Goal: Task Accomplishment & Management: Manage account settings

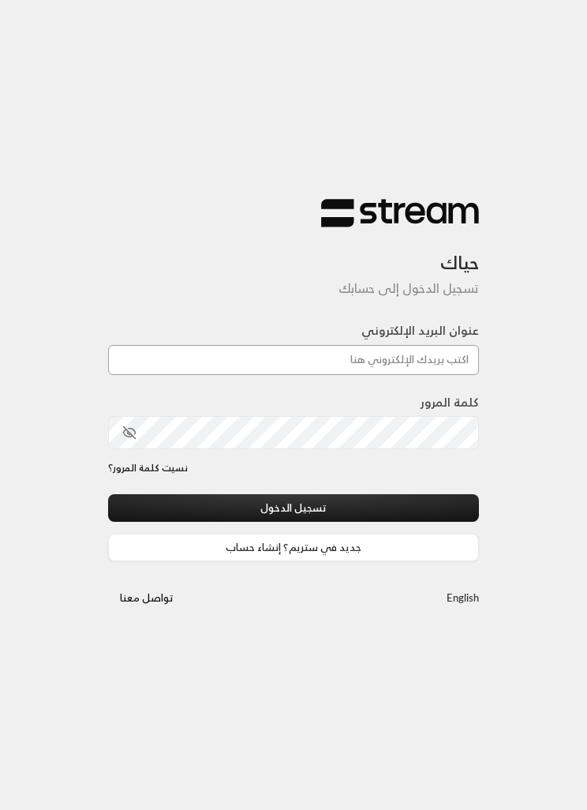
click at [393, 371] on input "عنوان البريد الإلكتروني" at bounding box center [293, 360] width 371 height 30
type input "[EMAIL_ADDRESS][DOMAIN_NAME]"
click at [294, 509] on button "تسجيل الدخول" at bounding box center [293, 508] width 371 height 28
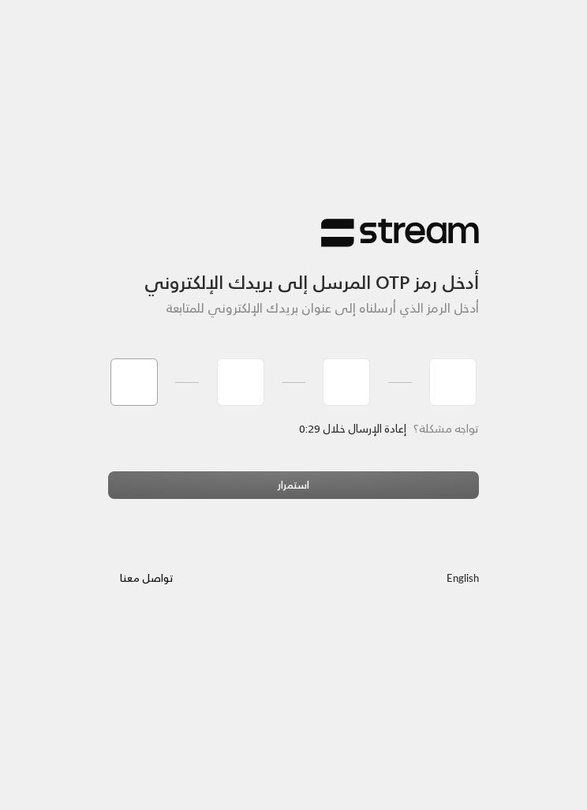
type input "6"
type input "8"
type input "9"
type input "1"
click at [294, 485] on div "استمرار" at bounding box center [293, 490] width 371 height 39
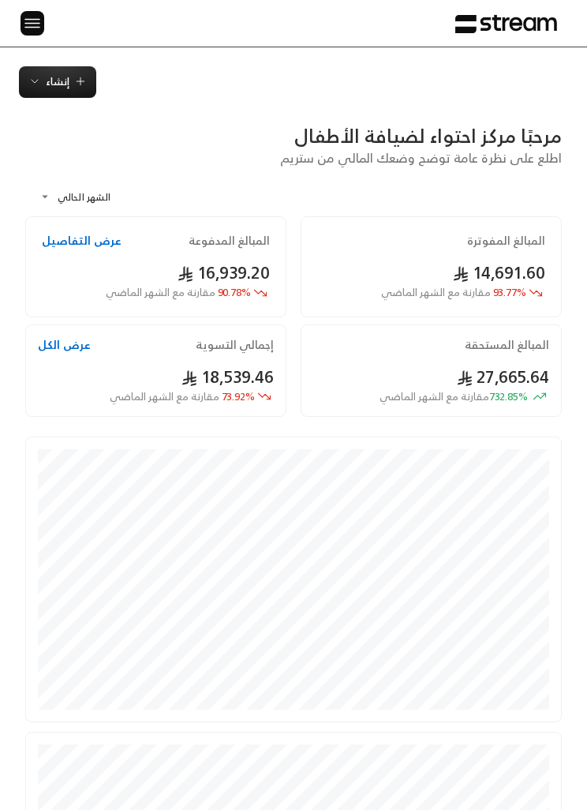
click at [32, 16] on img at bounding box center [32, 23] width 19 height 20
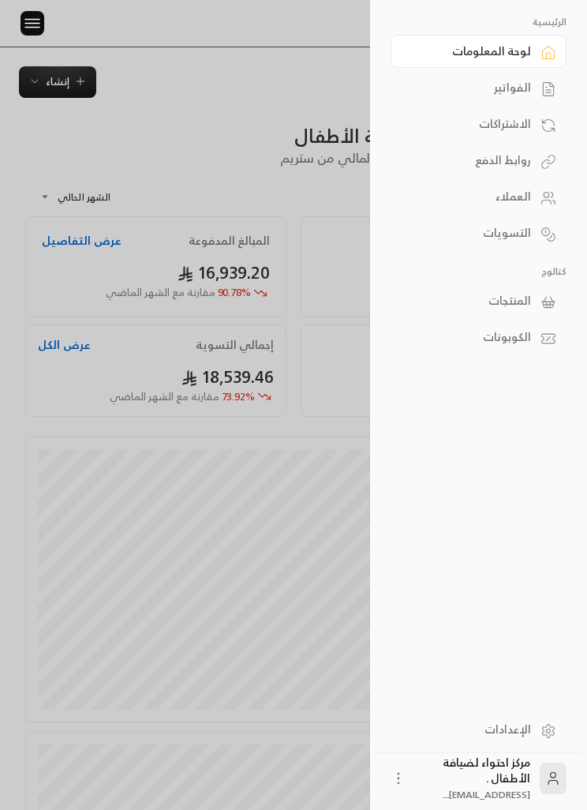
click at [510, 91] on div "الفواتير" at bounding box center [470, 88] width 121 height 16
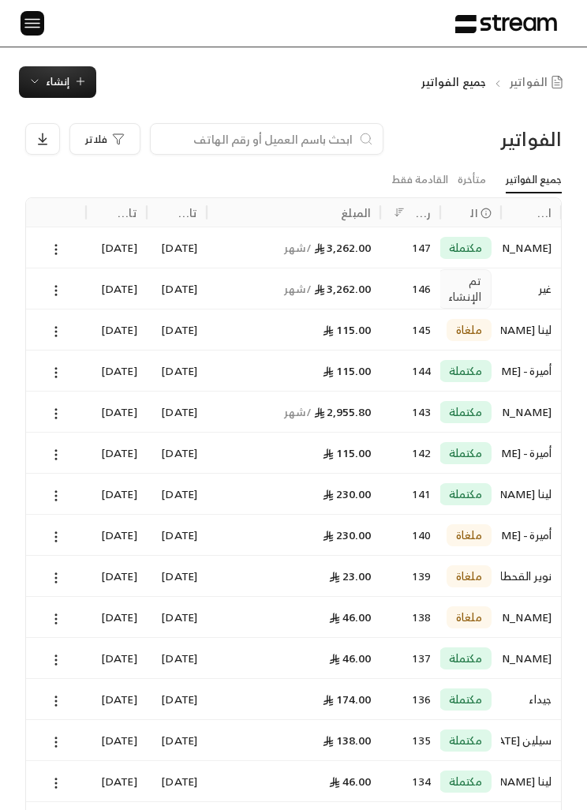
click at [74, 84] on icon "button" at bounding box center [80, 81] width 13 height 13
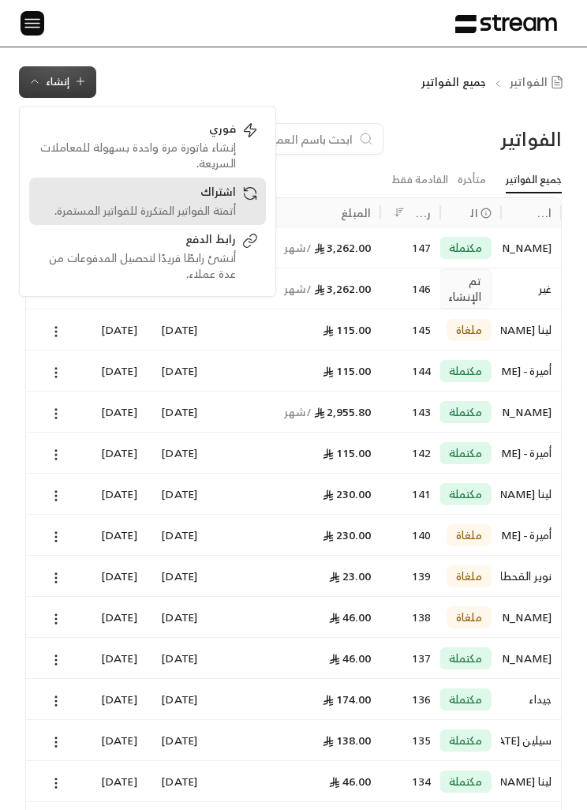
click at [195, 198] on div "اشتراك" at bounding box center [136, 193] width 199 height 19
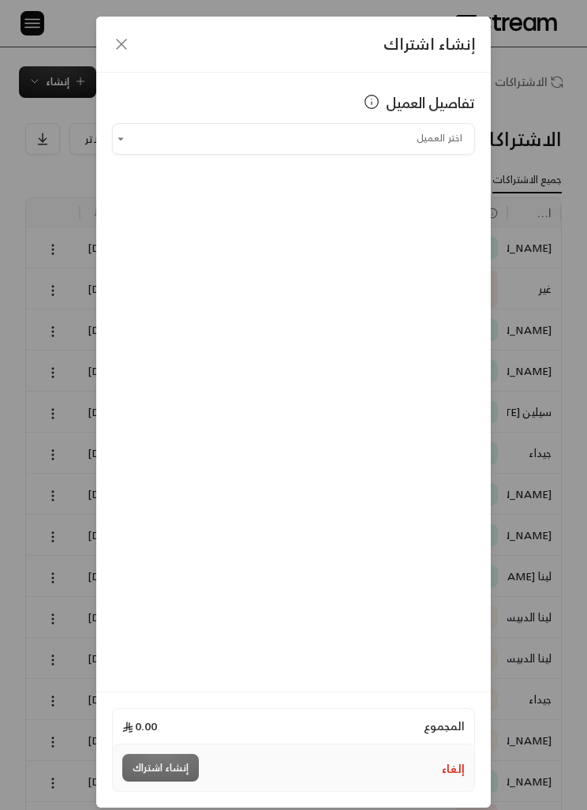
click at [248, 130] on input "اختر العميل" at bounding box center [293, 139] width 363 height 26
click at [275, 232] on li "[PERSON_NAME] [PHONE_NUMBER]" at bounding box center [293, 223] width 343 height 30
type input "**********"
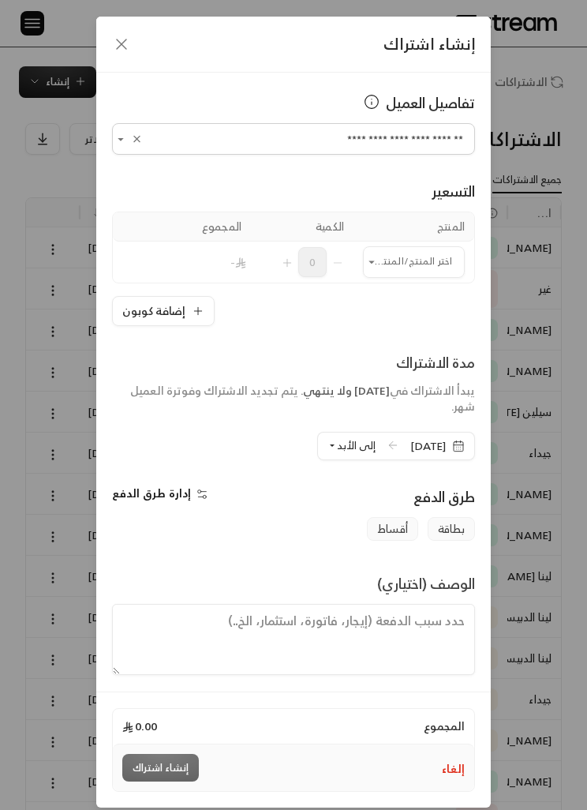
click at [298, 372] on div "مدة الاشتراك" at bounding box center [293, 362] width 363 height 22
click at [407, 273] on input "اختر العميل" at bounding box center [414, 262] width 102 height 26
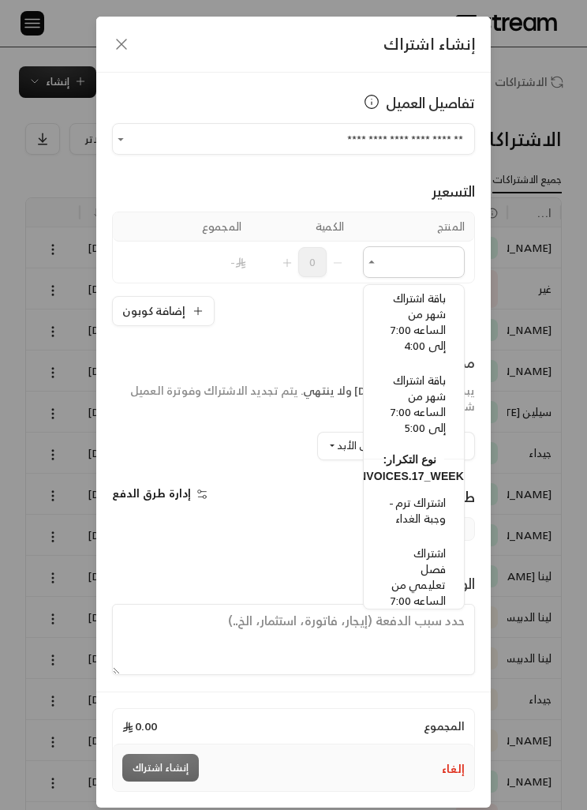
scroll to position [1119, 0]
click at [435, 407] on span "باقة اشتراك شهر من الساعه 7:00 إلى 5:00" at bounding box center [418, 402] width 55 height 67
type input "**********"
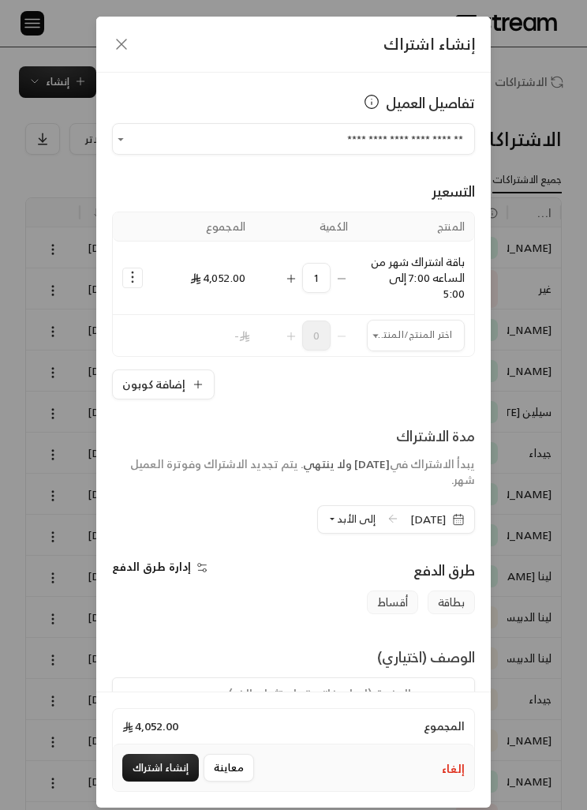
click at [399, 330] on input "اختر العميل" at bounding box center [416, 335] width 98 height 26
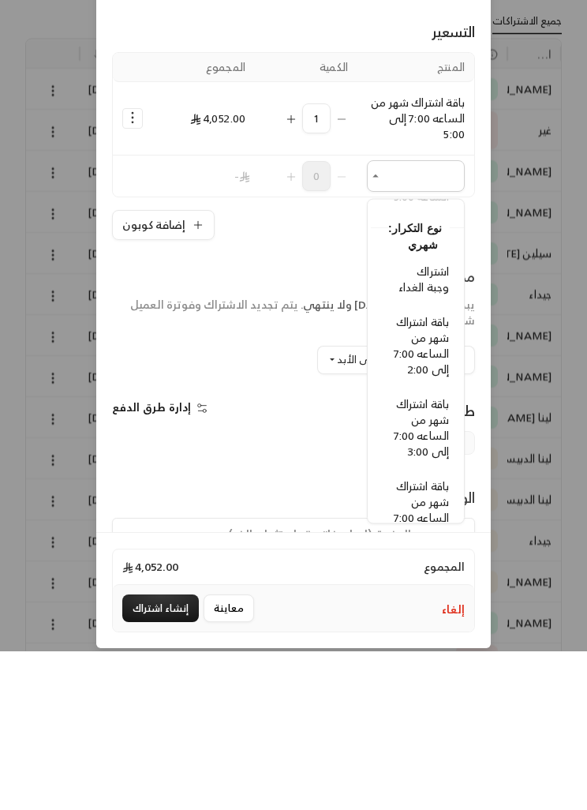
scroll to position [889, -3]
click at [433, 424] on span "اشتراك وجبة الغداء" at bounding box center [424, 442] width 51 height 36
type input "**********"
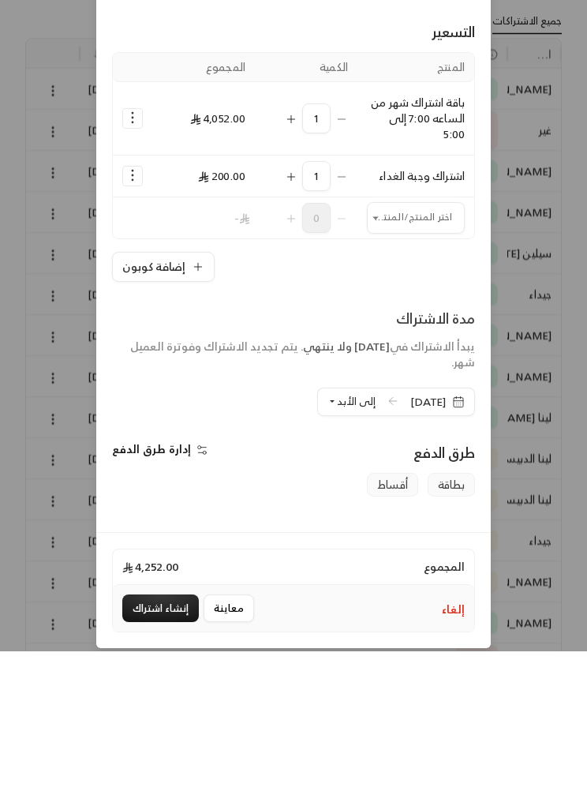
scroll to position [159, 0]
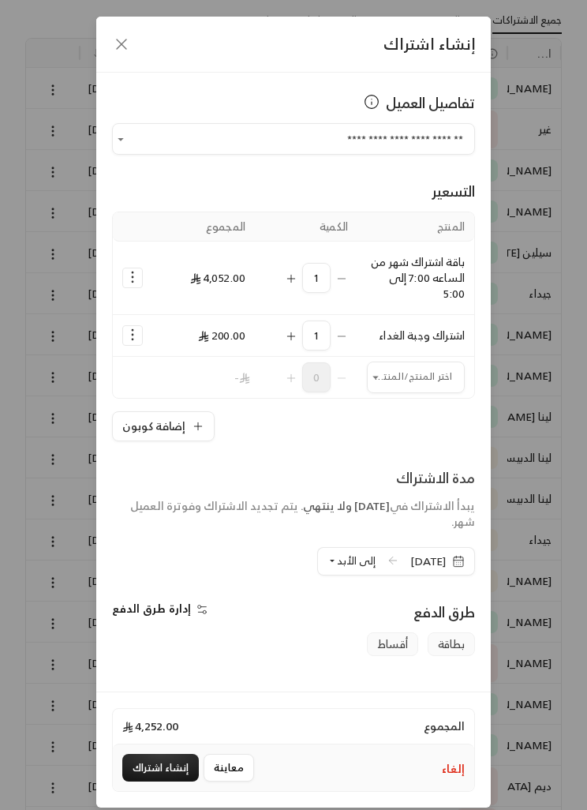
click at [134, 271] on icon "Selected Products" at bounding box center [133, 277] width 16 height 16
click at [174, 314] on span "إضافة كوبون" at bounding box center [196, 317] width 54 height 17
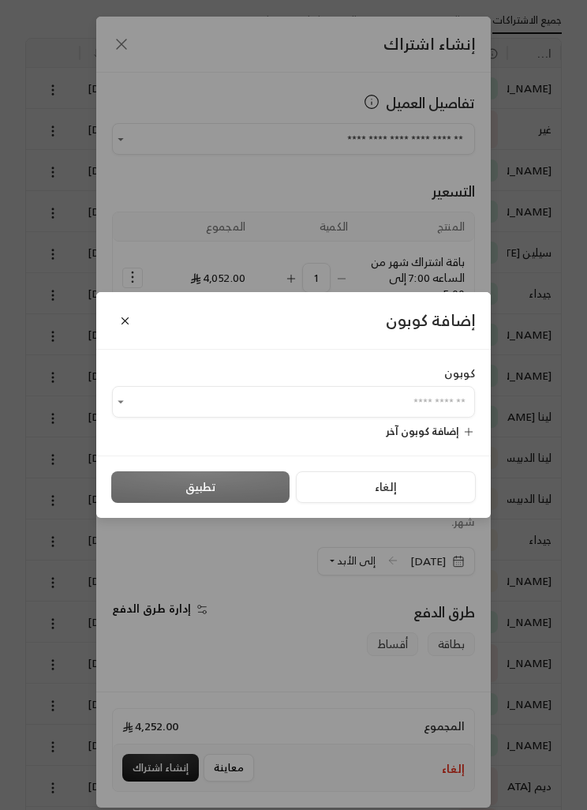
click at [131, 415] on input "اختر العميل" at bounding box center [293, 402] width 363 height 26
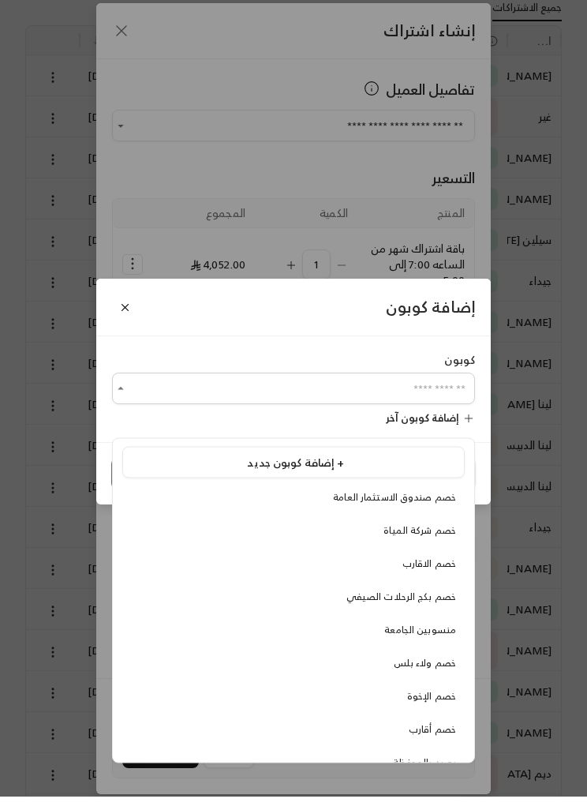
scroll to position [2, 0]
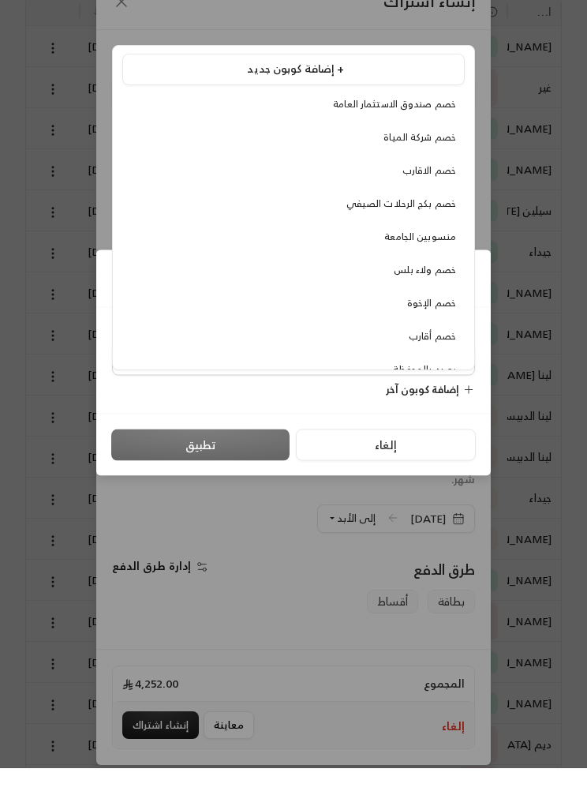
click at [437, 204] on span "خصم الاقارب" at bounding box center [430, 212] width 54 height 17
type input "**********"
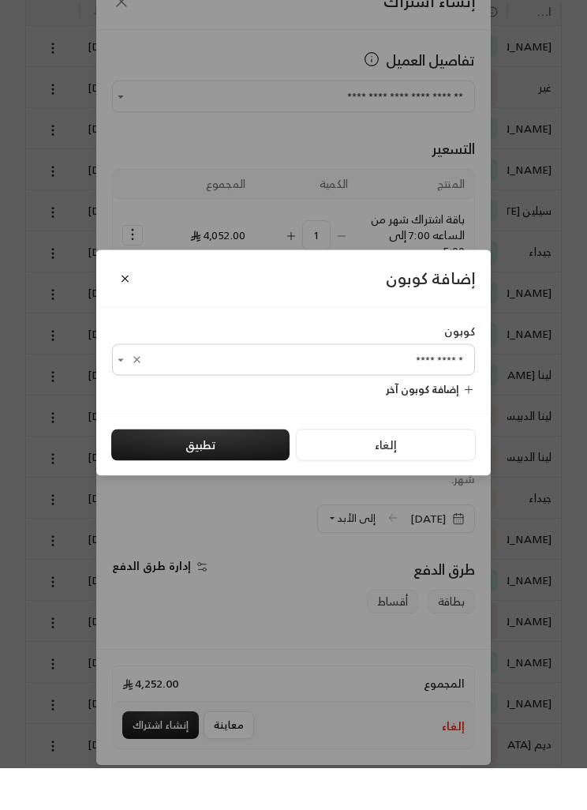
click at [227, 471] on button "تطبيق" at bounding box center [200, 487] width 178 height 32
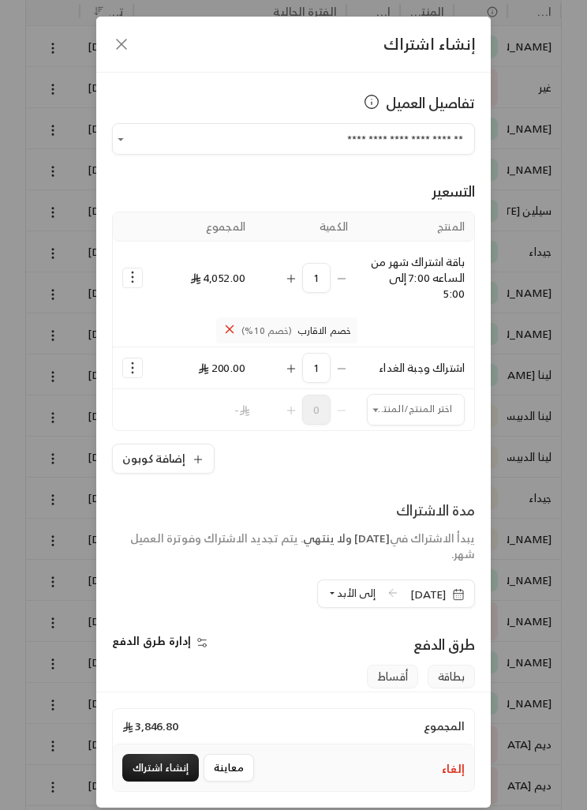
click at [126, 276] on icon "Selected Products" at bounding box center [133, 277] width 16 height 16
click at [170, 317] on span "إدارة الكوبونات" at bounding box center [193, 317] width 62 height 17
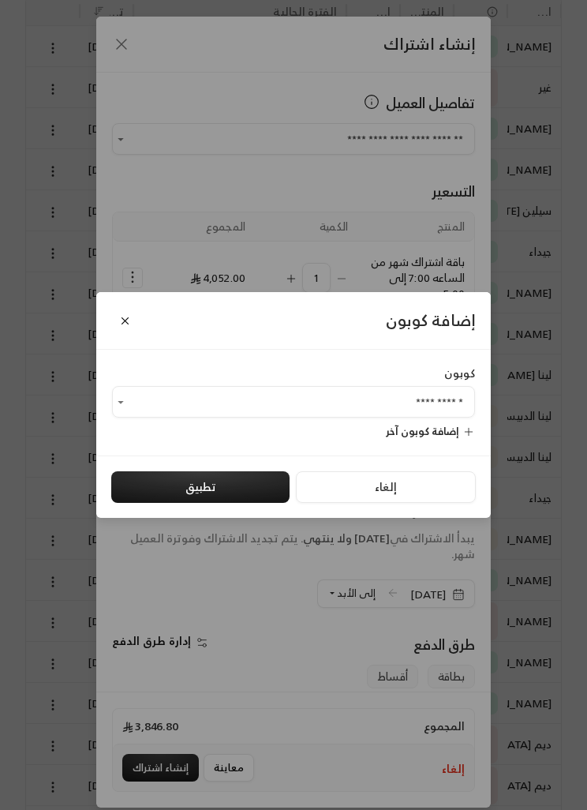
click at [155, 415] on input "**********" at bounding box center [293, 402] width 363 height 26
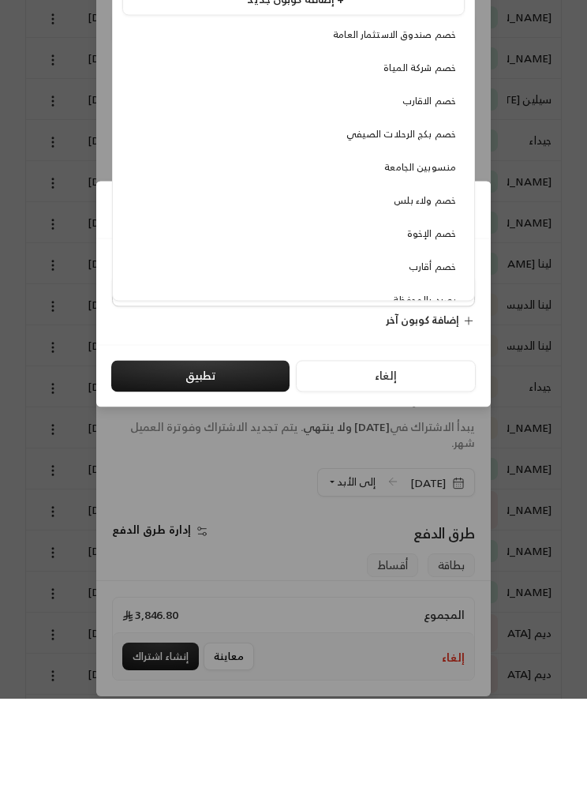
scroll to position [2, 0]
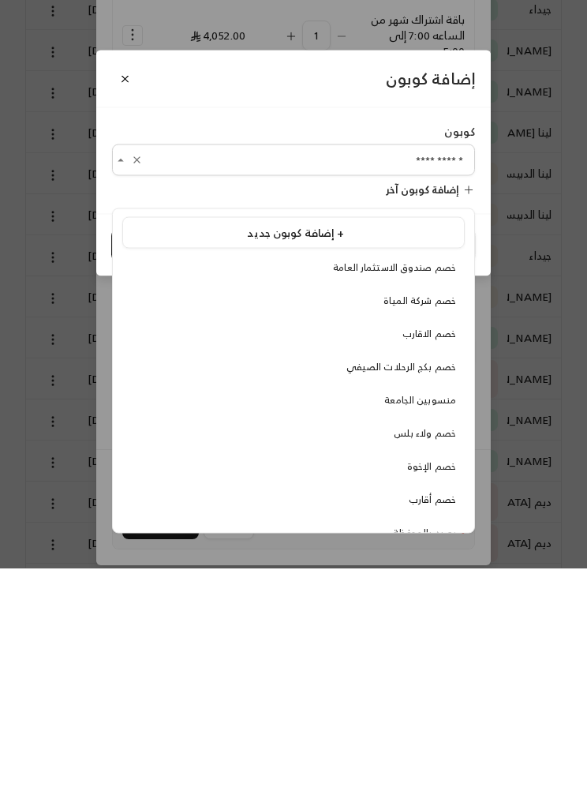
click at [421, 733] on span "خصم أقارب" at bounding box center [432, 741] width 47 height 17
type input "*********"
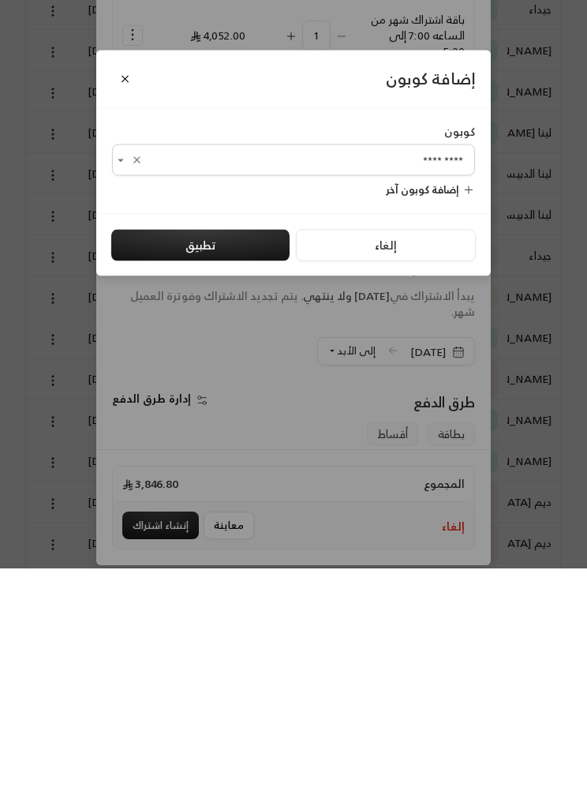
click at [193, 471] on button "تطبيق" at bounding box center [200, 487] width 178 height 32
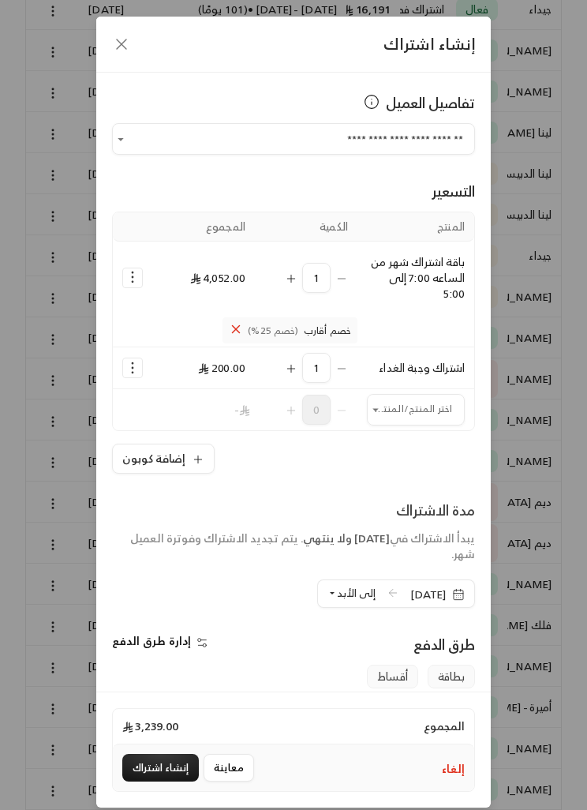
click at [337, 596] on span "إلى الأبد" at bounding box center [356, 593] width 39 height 18
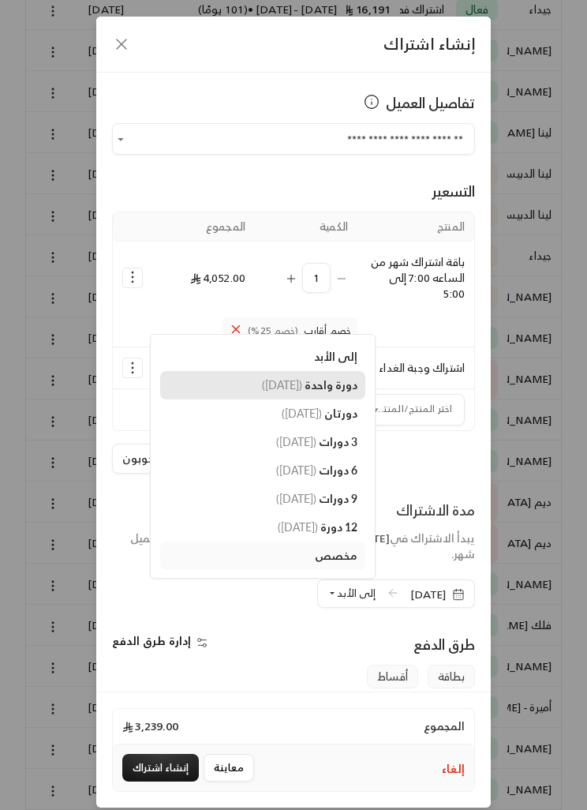
click at [313, 380] on span "دورة واحدة" at bounding box center [331, 384] width 53 height 13
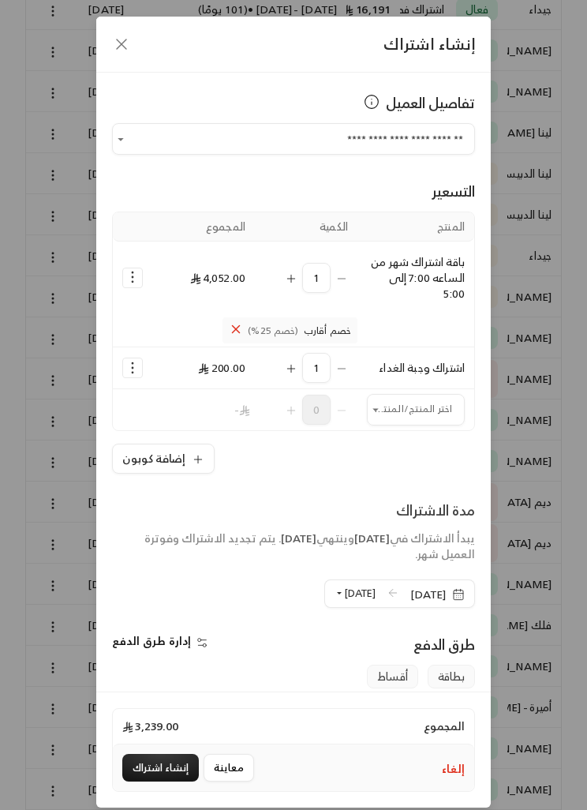
click at [172, 781] on button "إنشاء اشتراك" at bounding box center [160, 768] width 77 height 28
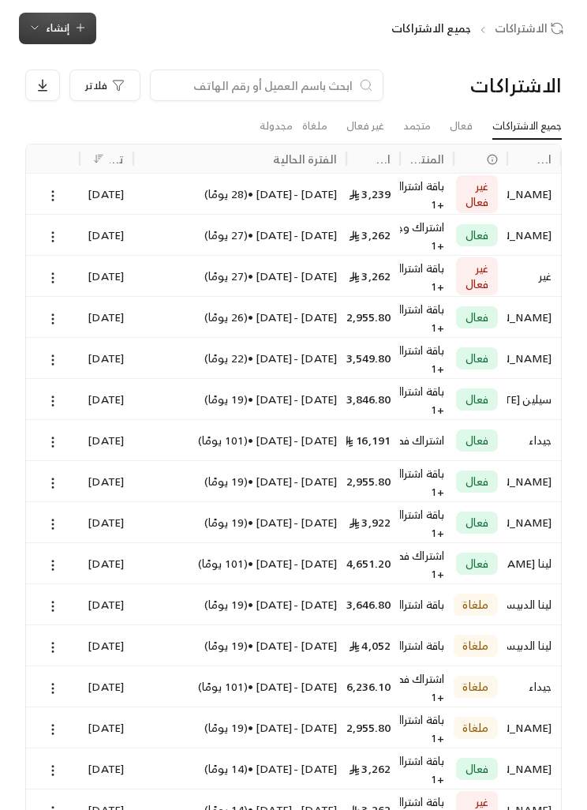
scroll to position [54, 0]
click at [57, 8] on div "الاشتراكات جميع الاشتراكات إنشاء فوري إنشاء فاتورة مرة واحدة بسهولة للمعاملات ا…" at bounding box center [293, 631] width 587 height 1276
click at [62, 29] on span "إنشاء" at bounding box center [58, 27] width 24 height 18
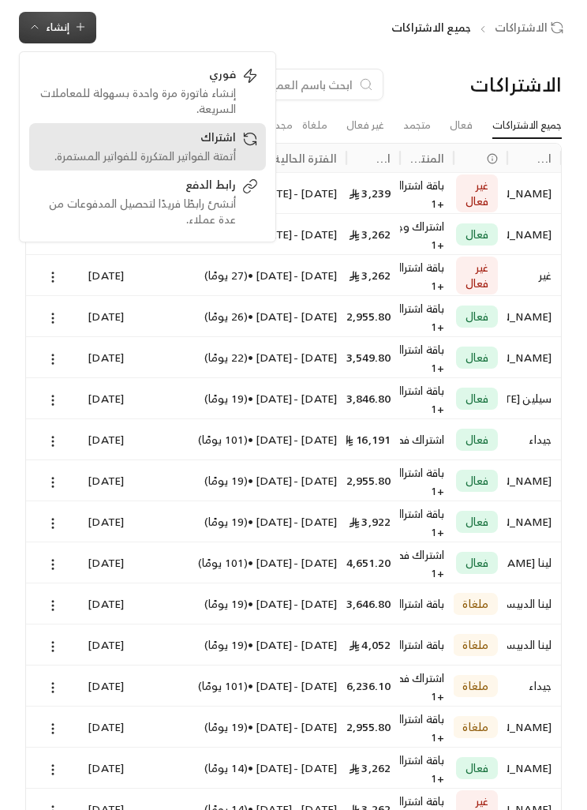
click at [184, 148] on div "أتمتة الفواتير المتكررة للفواتير المستمرة." at bounding box center [136, 156] width 199 height 16
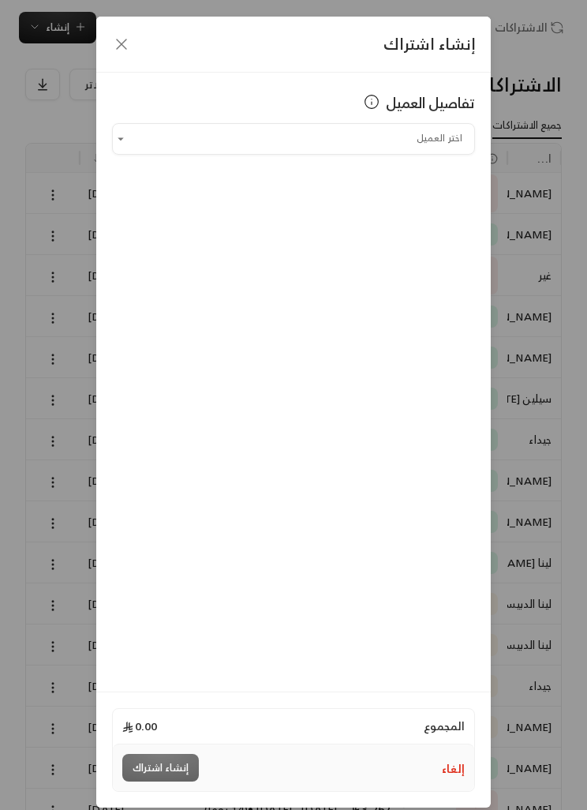
click at [178, 141] on input "اختر العميل" at bounding box center [293, 139] width 363 height 26
type input "***"
click at [156, 250] on div "تفاصيل العميل اختر العميل *** اختر العميل" at bounding box center [293, 382] width 395 height 619
click at [156, 250] on div "تفاصيل العميل اختر العميل اختر العميل" at bounding box center [293, 382] width 395 height 619
click at [123, 147] on button "Open" at bounding box center [120, 138] width 17 height 17
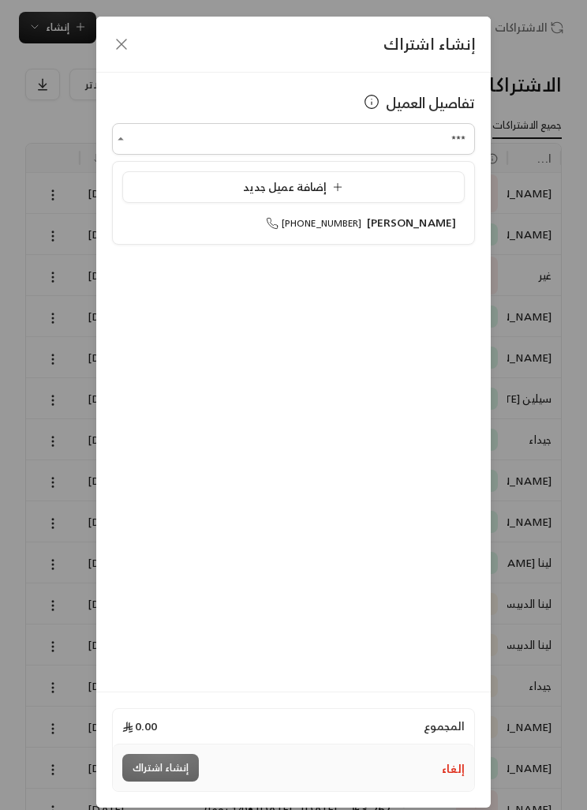
click at [156, 234] on li "[PERSON_NAME] [PHONE_NUMBER]" at bounding box center [293, 223] width 343 height 30
type input "**********"
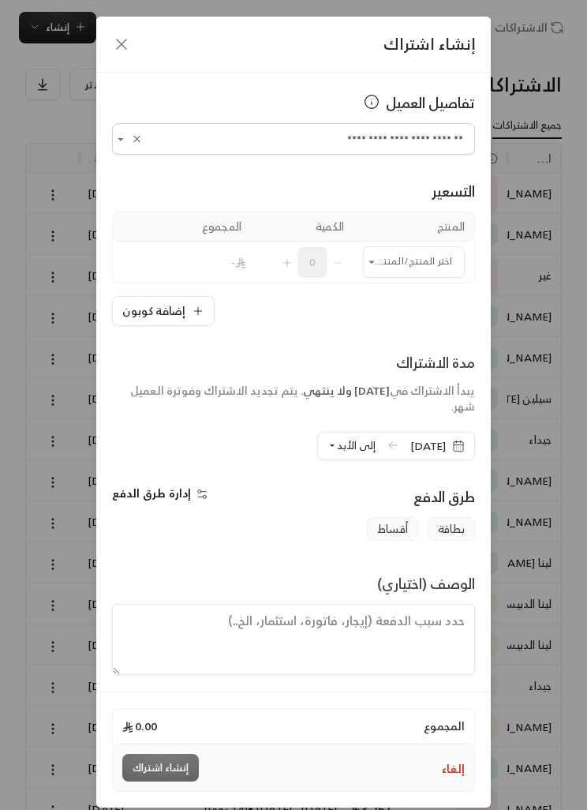
click at [380, 274] on input "اختر العميل" at bounding box center [414, 262] width 102 height 26
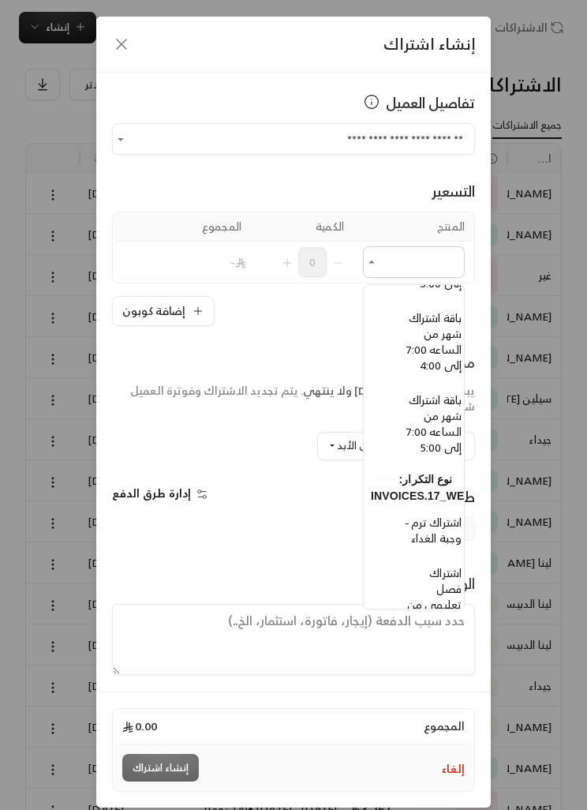
scroll to position [1100, -17]
click at [436, 432] on span "باقة اشتراك شهر من الساعه 7:00 إلى 5:00" at bounding box center [434, 421] width 55 height 67
type input "**********"
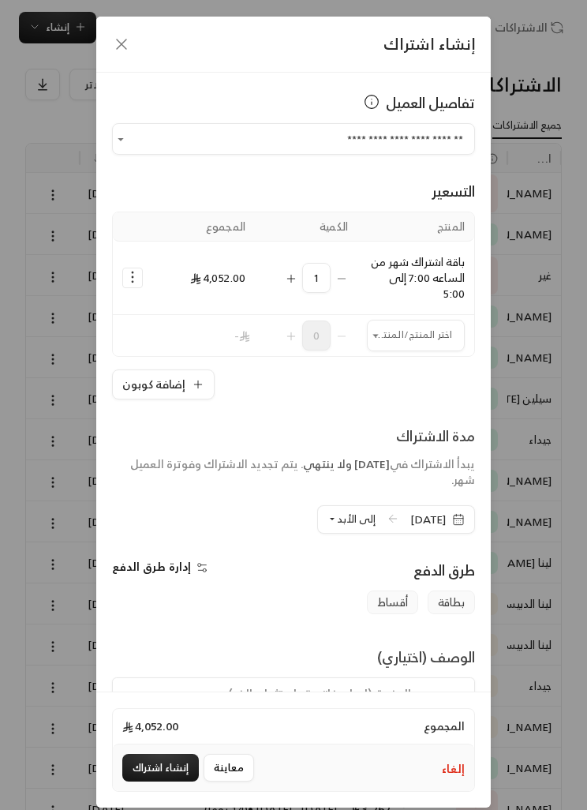
click at [124, 277] on button "Selected Products" at bounding box center [132, 277] width 19 height 19
click at [218, 317] on span "إضافة كوبون" at bounding box center [196, 317] width 54 height 17
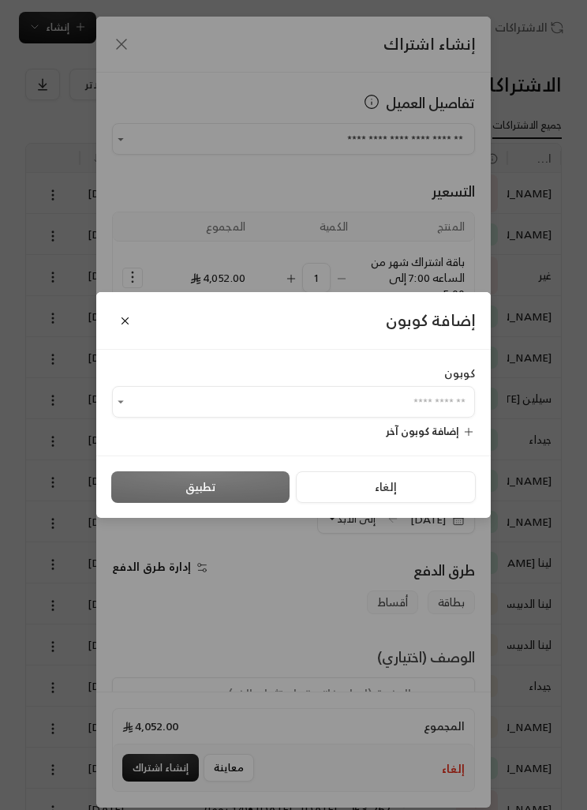
click at [346, 408] on input "اختر العميل" at bounding box center [293, 402] width 363 height 26
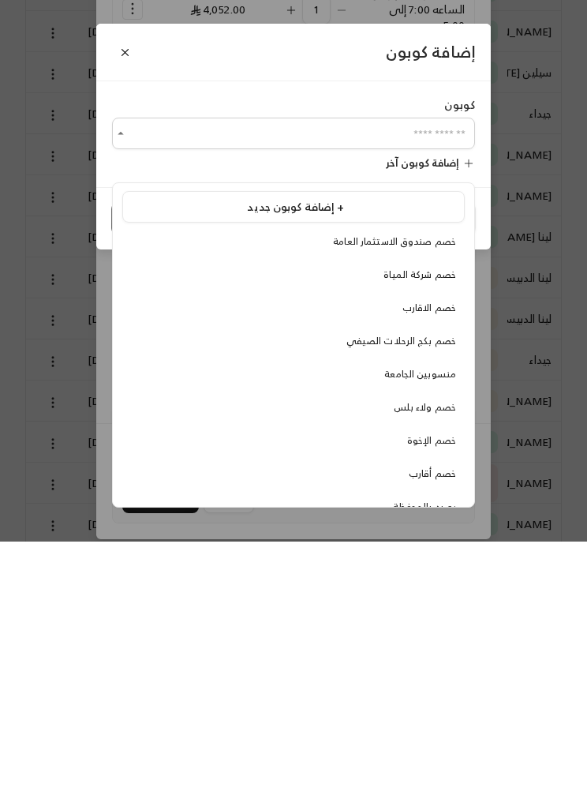
scroll to position [114, 0]
click at [452, 733] on span "خصم أقارب" at bounding box center [432, 741] width 47 height 17
type input "*********"
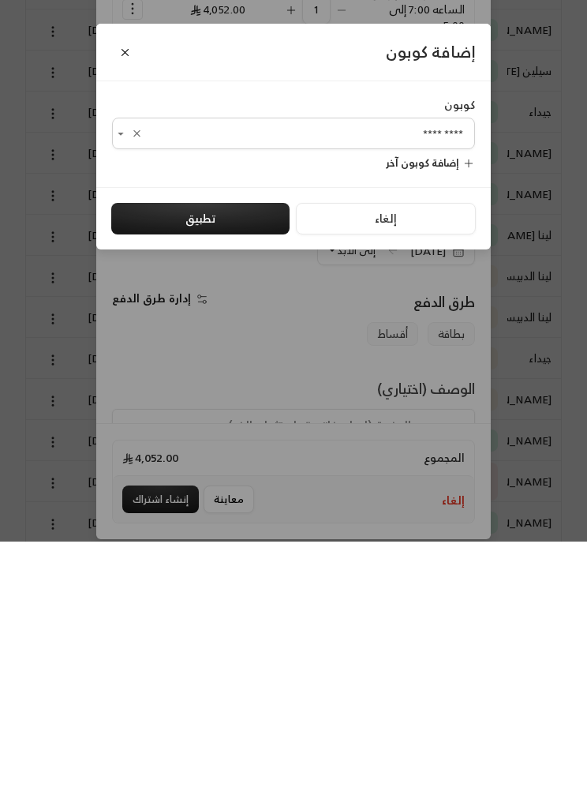
click at [235, 471] on button "تطبيق" at bounding box center [200, 487] width 178 height 32
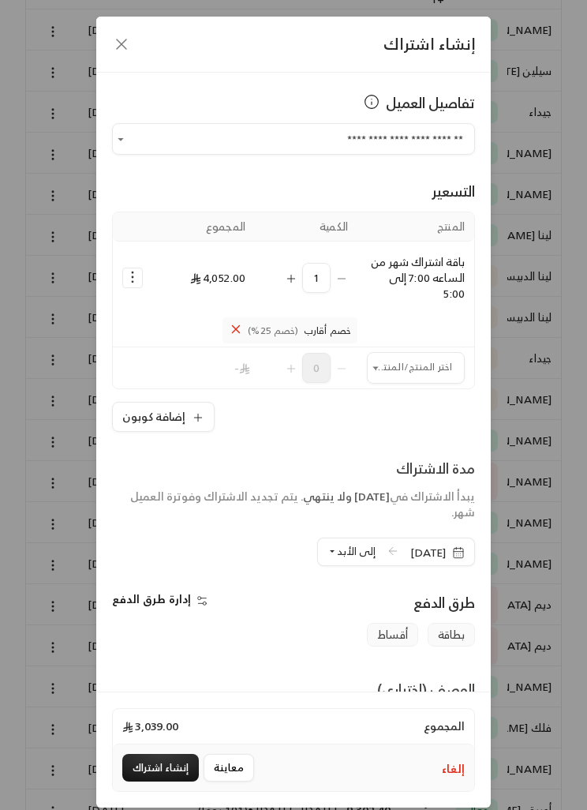
scroll to position [3, 0]
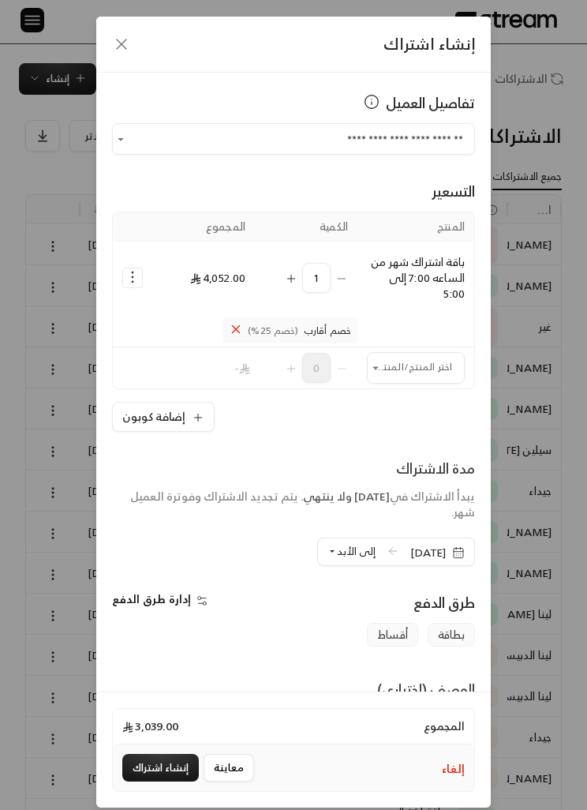
click at [118, 36] on icon "button" at bounding box center [121, 44] width 19 height 19
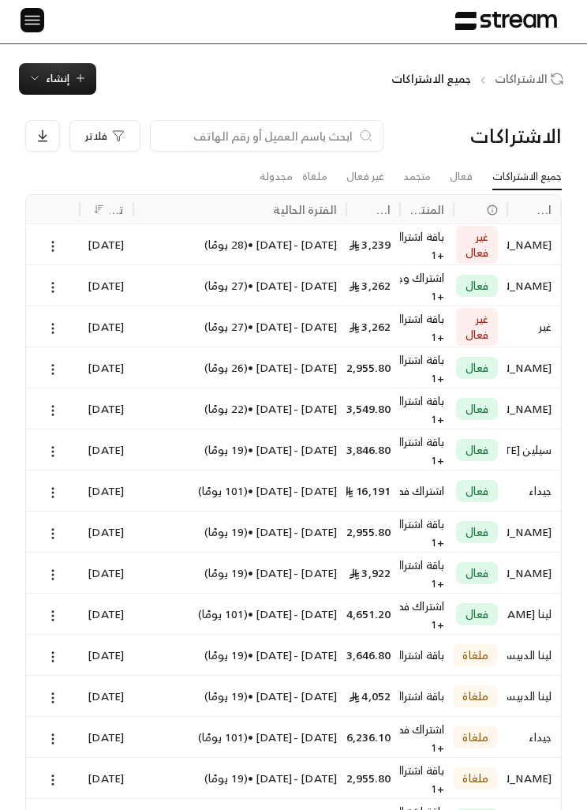
click at [36, 17] on img at bounding box center [32, 20] width 19 height 20
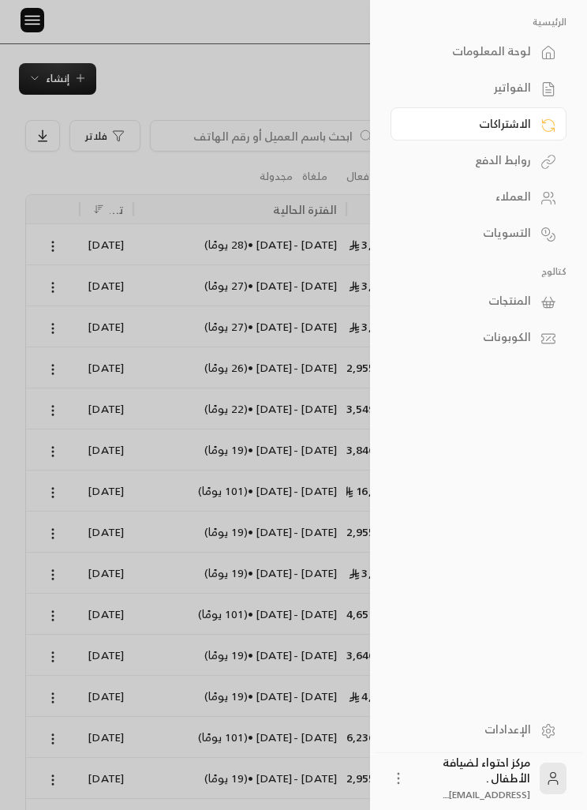
click at [446, 122] on div "الاشتراكات" at bounding box center [470, 124] width 121 height 16
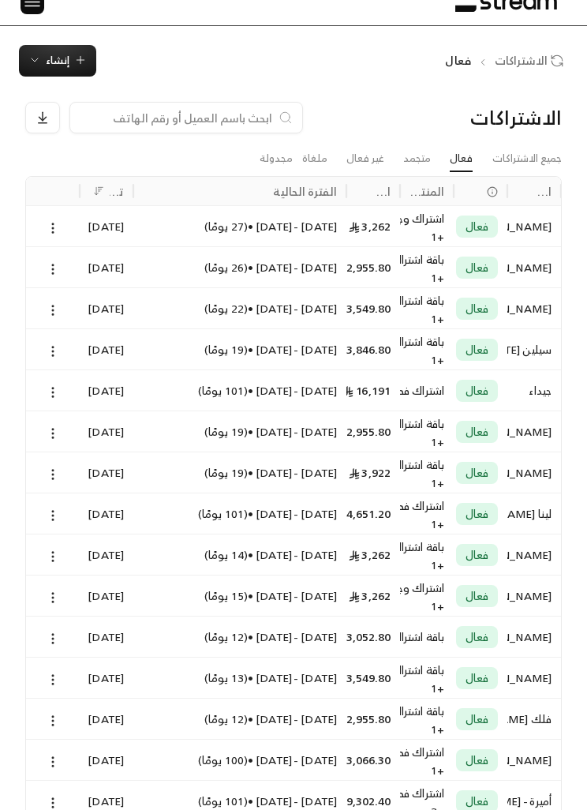
click at [191, 119] on input at bounding box center [176, 117] width 193 height 17
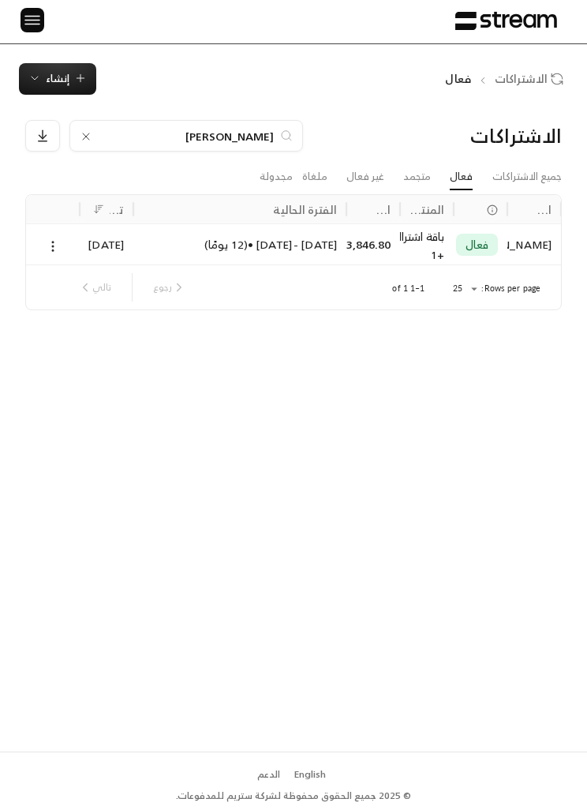
type input "[PERSON_NAME]"
click at [47, 239] on icon at bounding box center [53, 246] width 14 height 14
click at [69, 270] on link "عرض" at bounding box center [70, 267] width 38 height 27
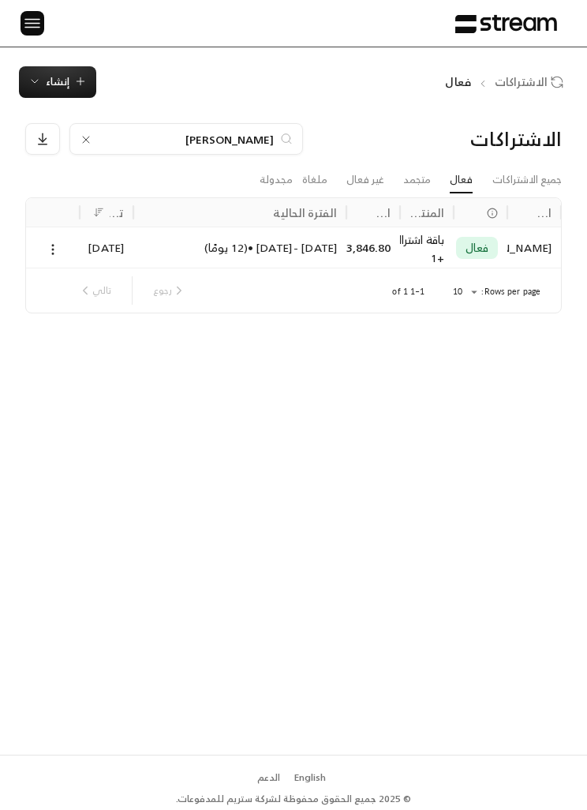
click at [248, 145] on input "[PERSON_NAME]" at bounding box center [186, 138] width 175 height 17
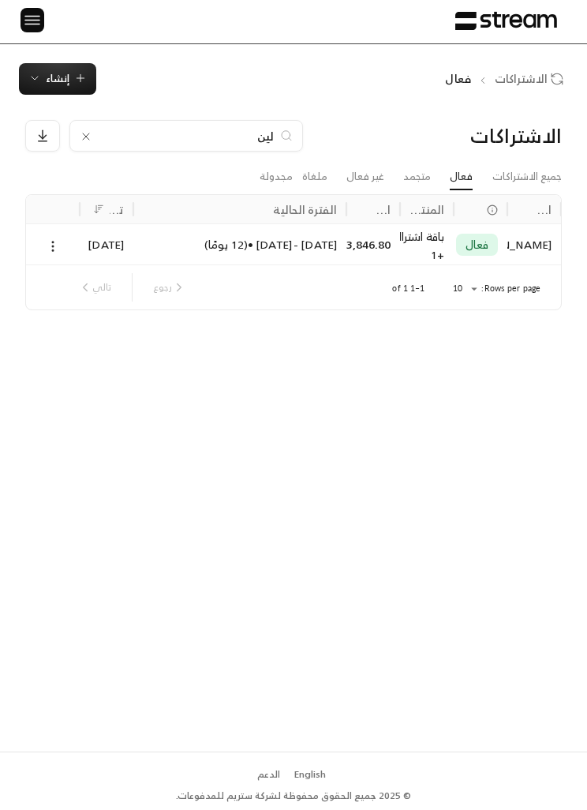
type input "لينا"
click at [354, 245] on div "14,651.20 / INVOICES.SUBSCRIPTION.17_WEEK" at bounding box center [374, 243] width 54 height 41
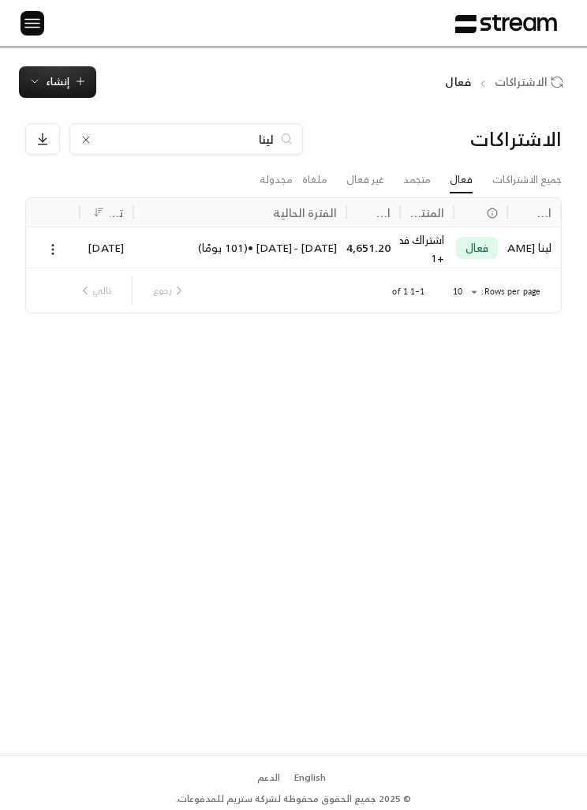
click at [231, 249] on div "[DATE] - [DATE] • ( 101 يومًا )" at bounding box center [240, 247] width 194 height 40
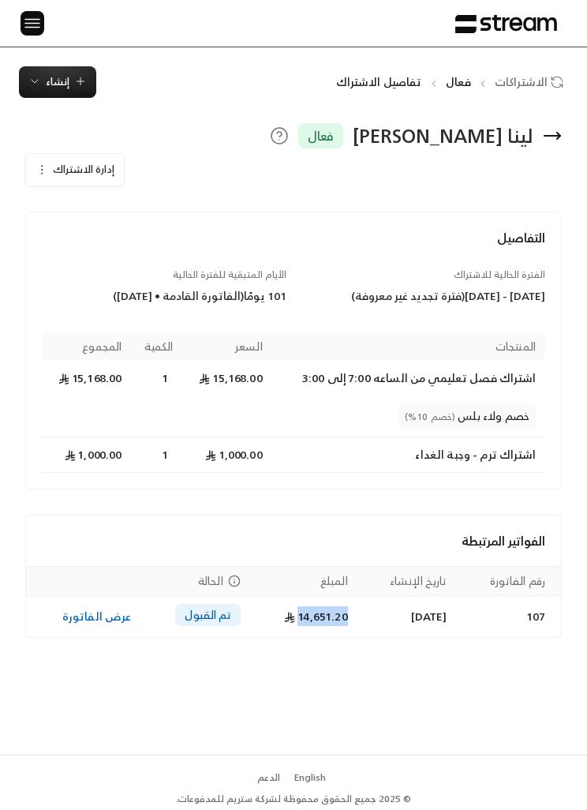
click at [107, 626] on link "عرض الفاتورة" at bounding box center [96, 616] width 69 height 20
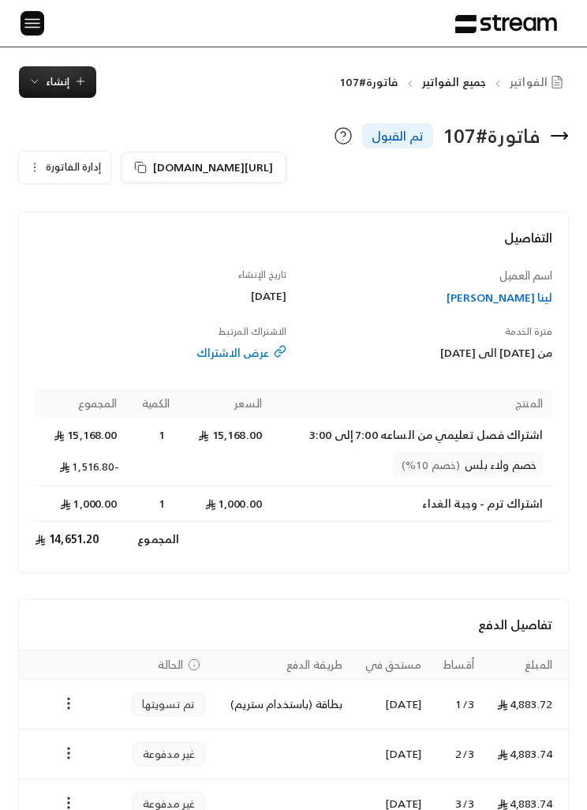
click at [83, 70] on button "إنشاء" at bounding box center [57, 82] width 77 height 32
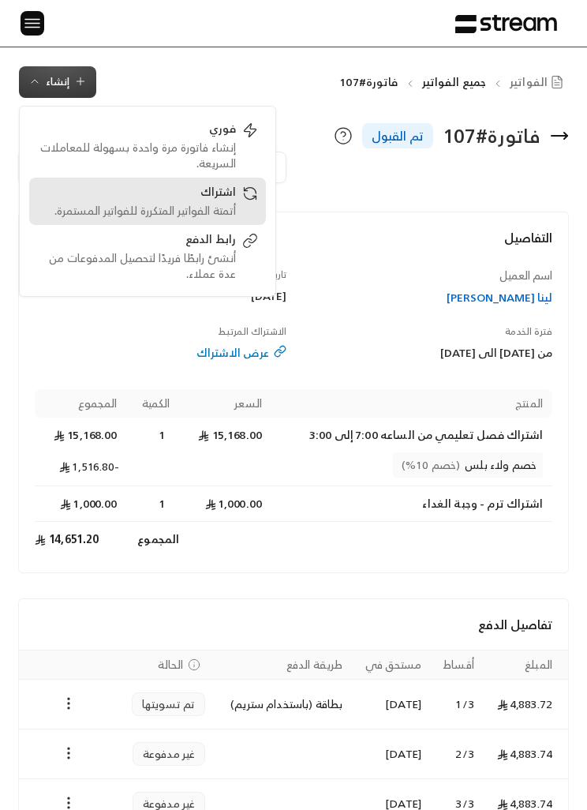
click at [219, 193] on div "اشتراك" at bounding box center [136, 193] width 199 height 19
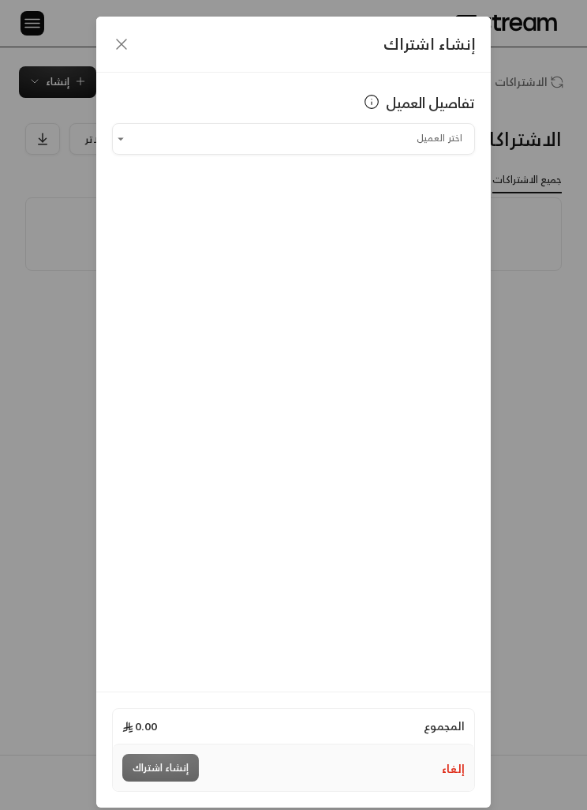
click at [260, 138] on input "اختر العميل" at bounding box center [293, 139] width 363 height 26
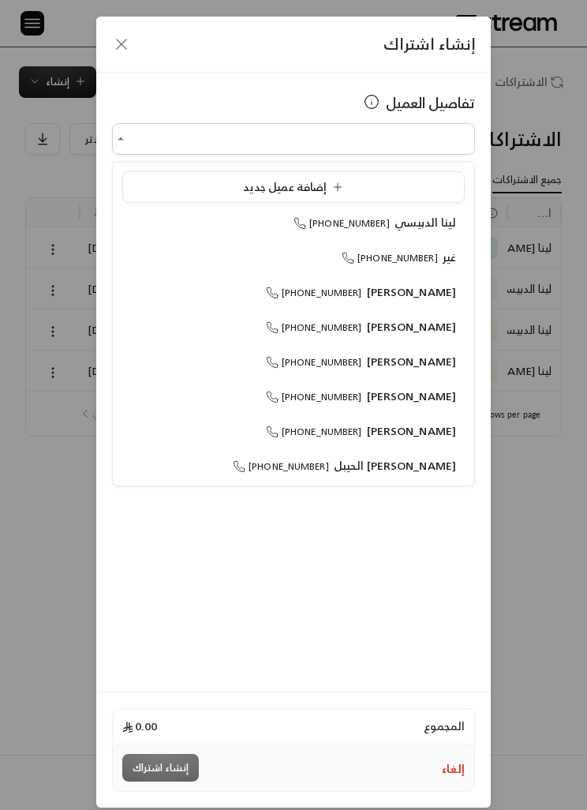
click at [378, 261] on span "[PHONE_NUMBER]" at bounding box center [390, 257] width 96 height 17
type input "**********"
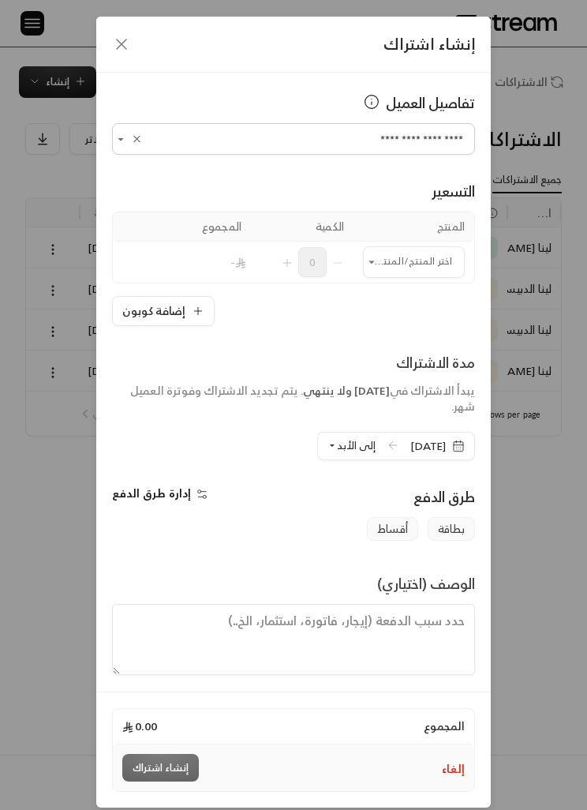
click at [395, 260] on input "اختر العميل" at bounding box center [414, 262] width 102 height 26
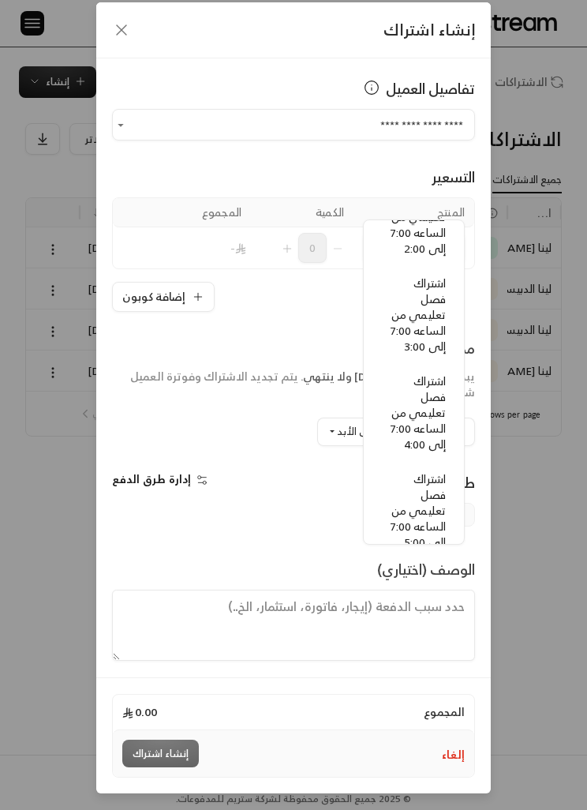
scroll to position [1421, 0]
click at [434, 325] on span "اشتراك فصل تعليمي من الساعه 7:00 إلى 3:00" at bounding box center [418, 315] width 55 height 83
type input "**********"
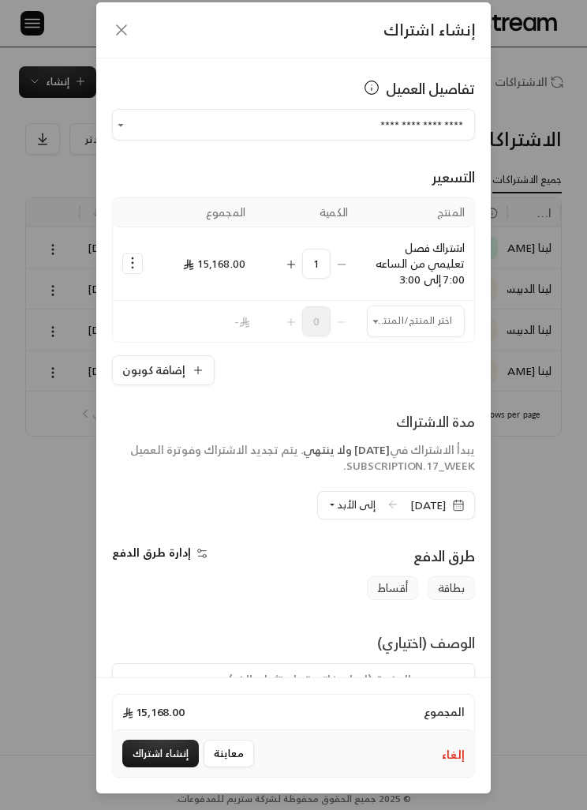
click at [411, 308] on input "اختر العميل" at bounding box center [416, 321] width 98 height 26
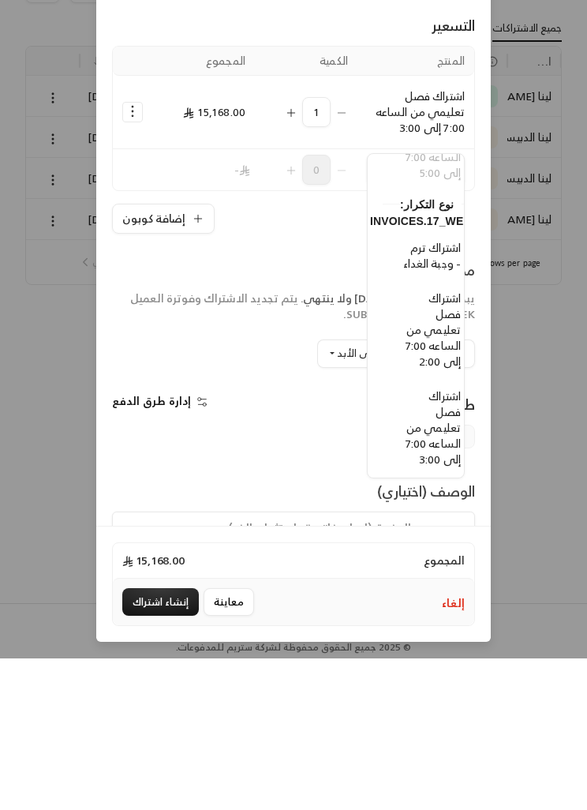
scroll to position [1299, -15]
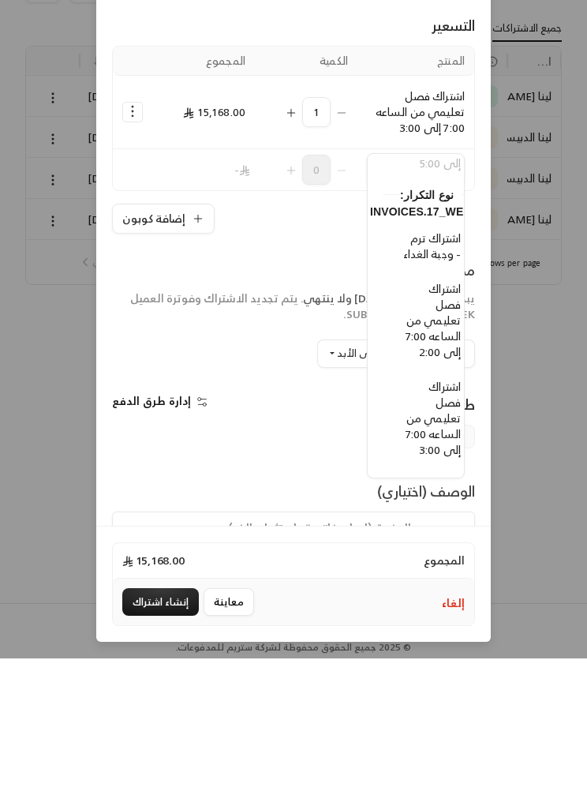
click at [442, 380] on span "اشتراك ترم - وجبة الغداء" at bounding box center [432, 398] width 58 height 36
type input "**********"
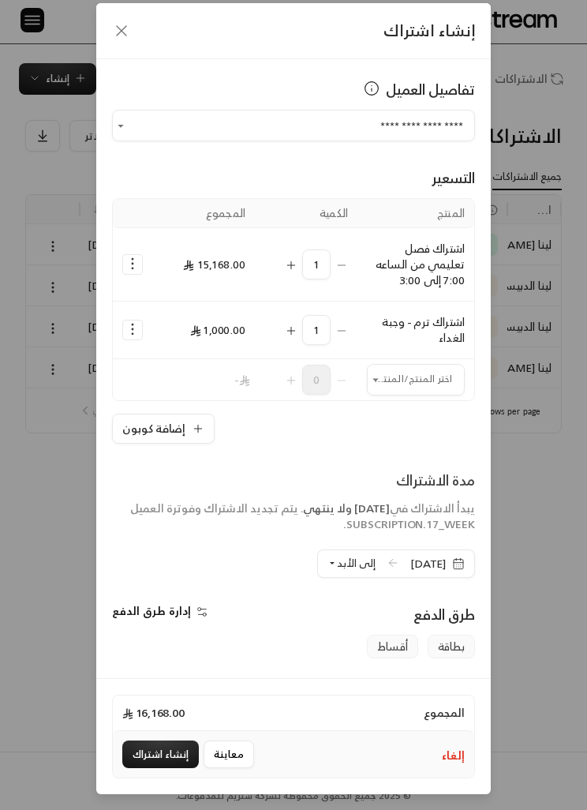
click at [501, 430] on div "**********" at bounding box center [293, 405] width 587 height 810
click at [553, 599] on div "**********" at bounding box center [293, 405] width 587 height 810
click at [117, 25] on icon "button" at bounding box center [121, 30] width 19 height 19
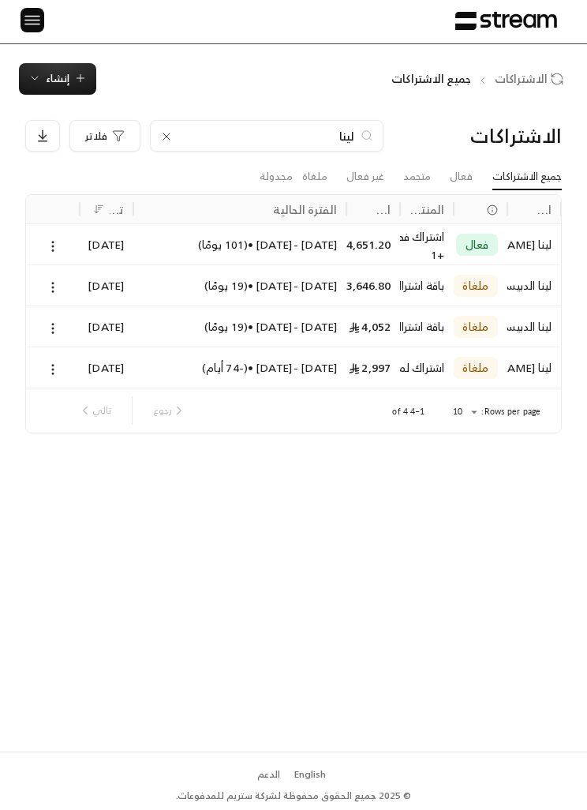
click at [335, 137] on input "لينا" at bounding box center [266, 135] width 175 height 17
click at [171, 127] on div "لينا" at bounding box center [267, 136] width 234 height 32
click at [164, 142] on icon at bounding box center [166, 136] width 13 height 13
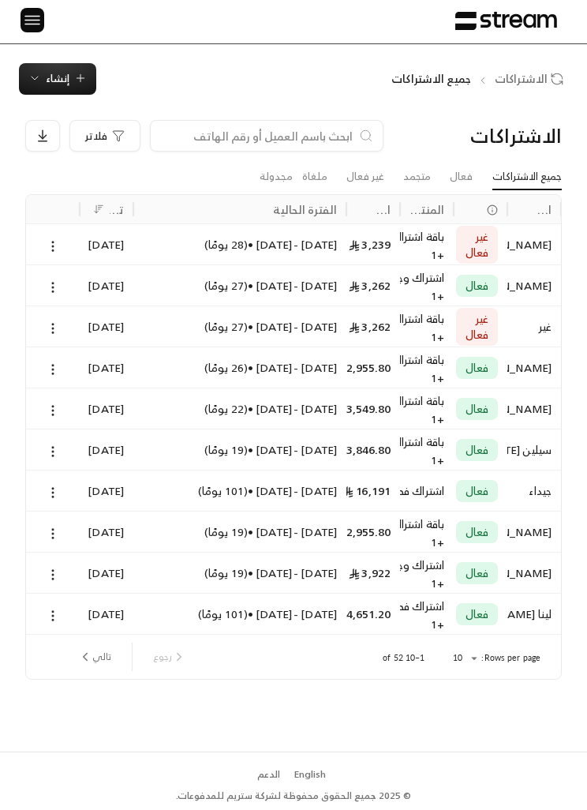
click at [283, 130] on input at bounding box center [256, 135] width 193 height 17
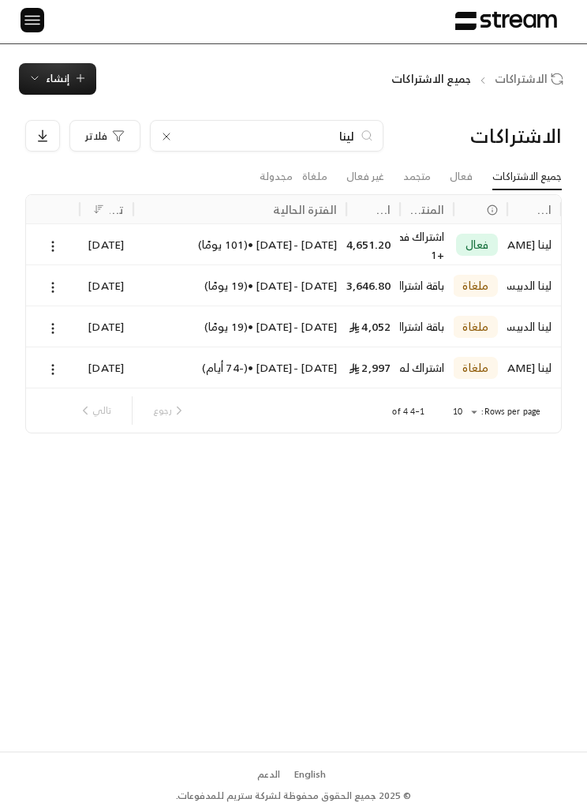
type input "لينا"
click at [54, 240] on icon at bounding box center [53, 246] width 14 height 14
click at [77, 286] on link "عرض" at bounding box center [70, 285] width 38 height 27
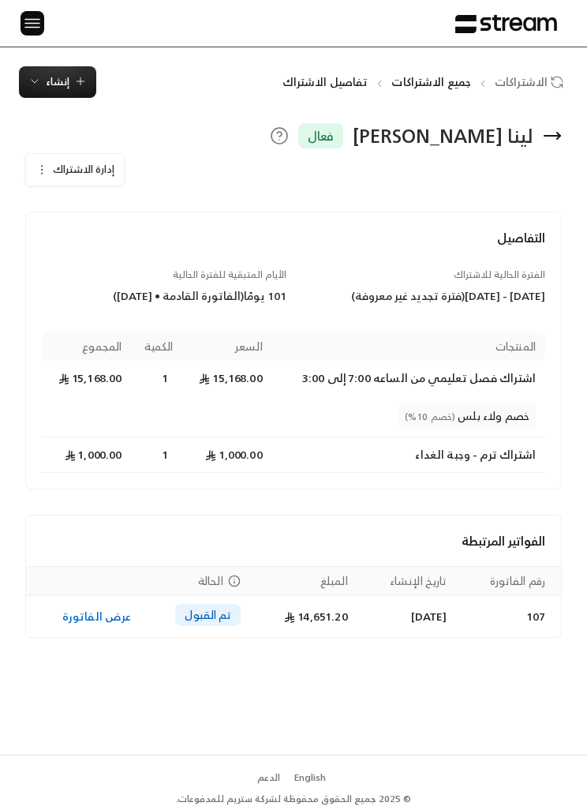
click at [294, 635] on td "14,651.20" at bounding box center [303, 616] width 107 height 41
